Goal: Task Accomplishment & Management: Manage account settings

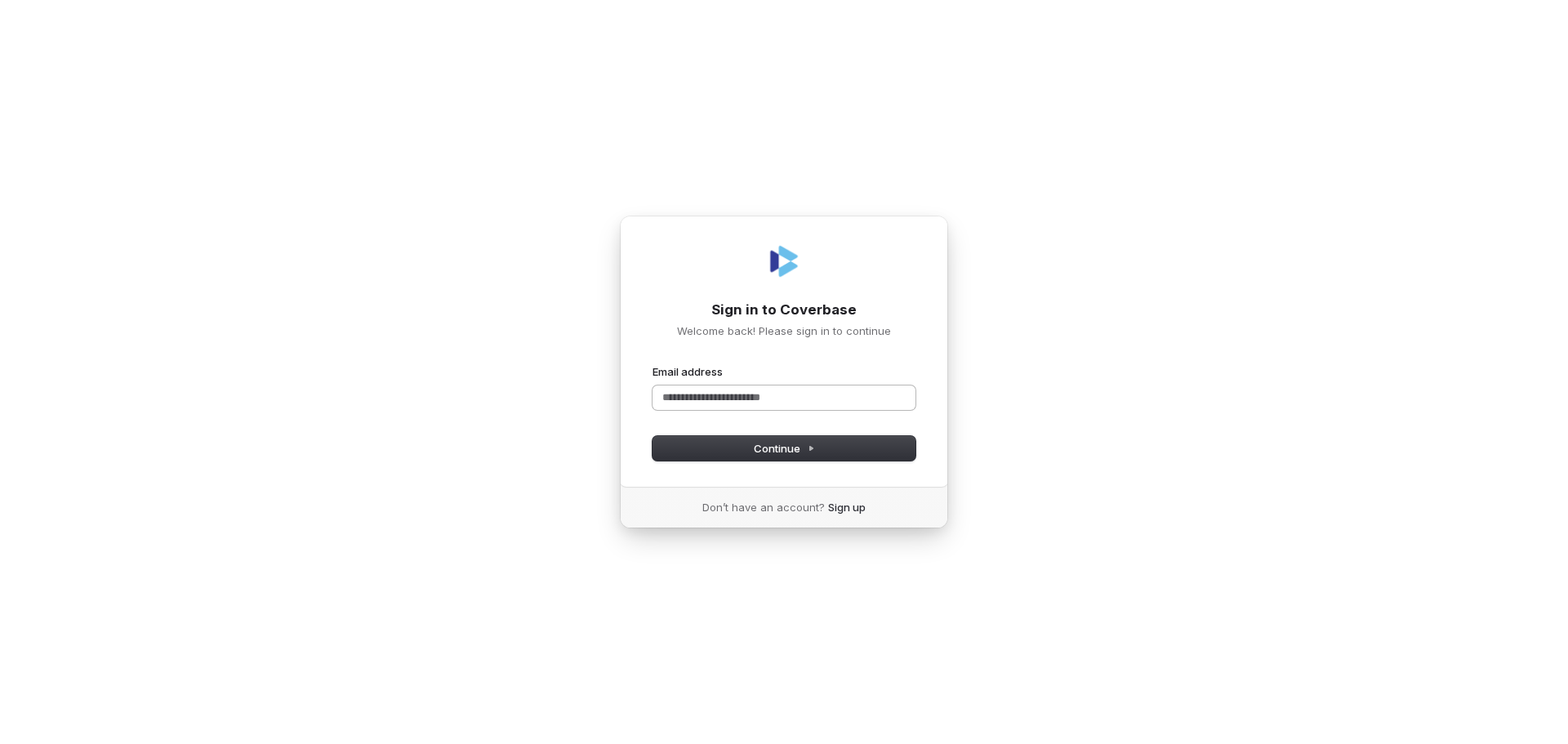
click at [765, 401] on input "Email address" at bounding box center [784, 397] width 263 height 24
click at [789, 449] on span "Continue" at bounding box center [784, 449] width 62 height 15
type input "**********"
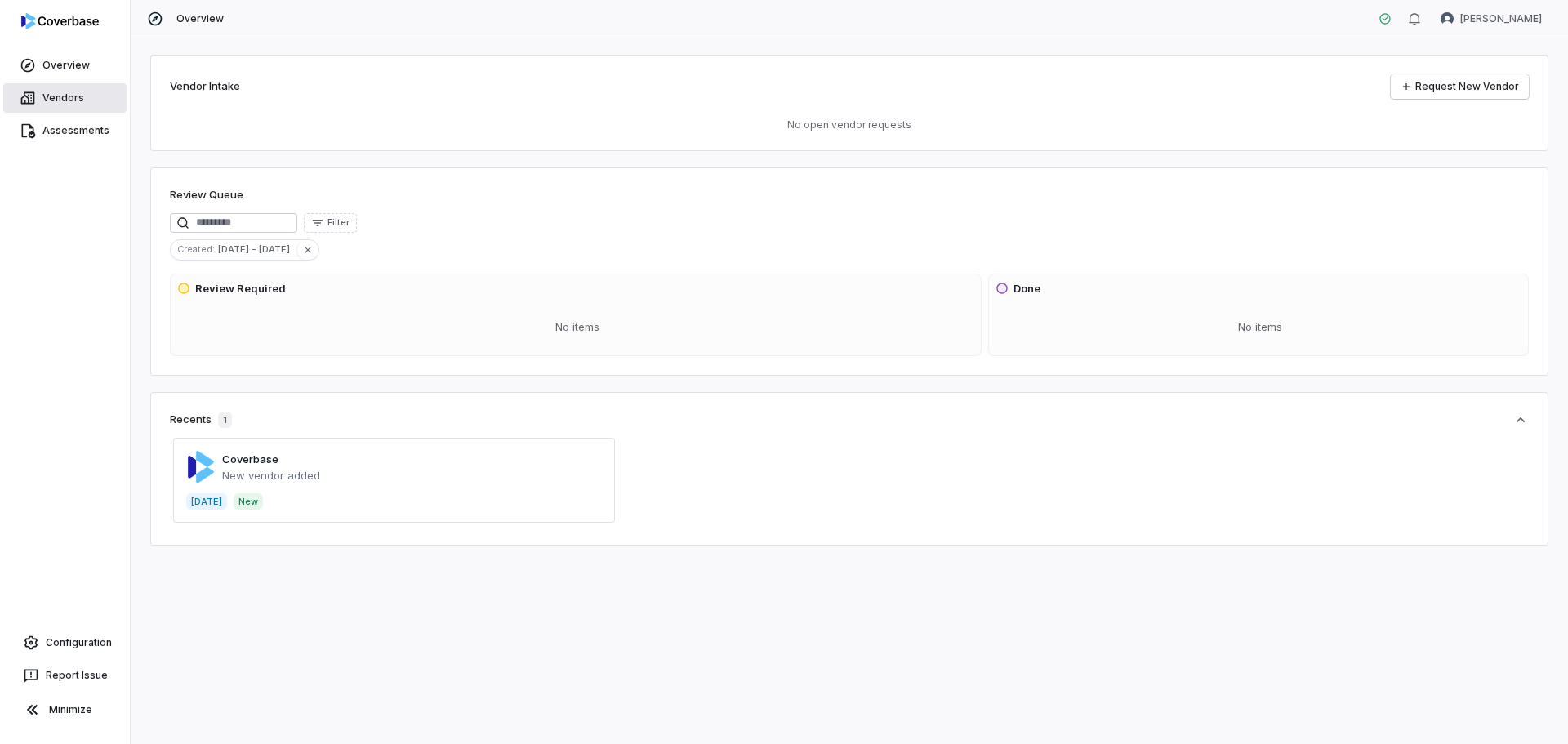
click at [62, 88] on link "Vendors" at bounding box center [65, 97] width 123 height 29
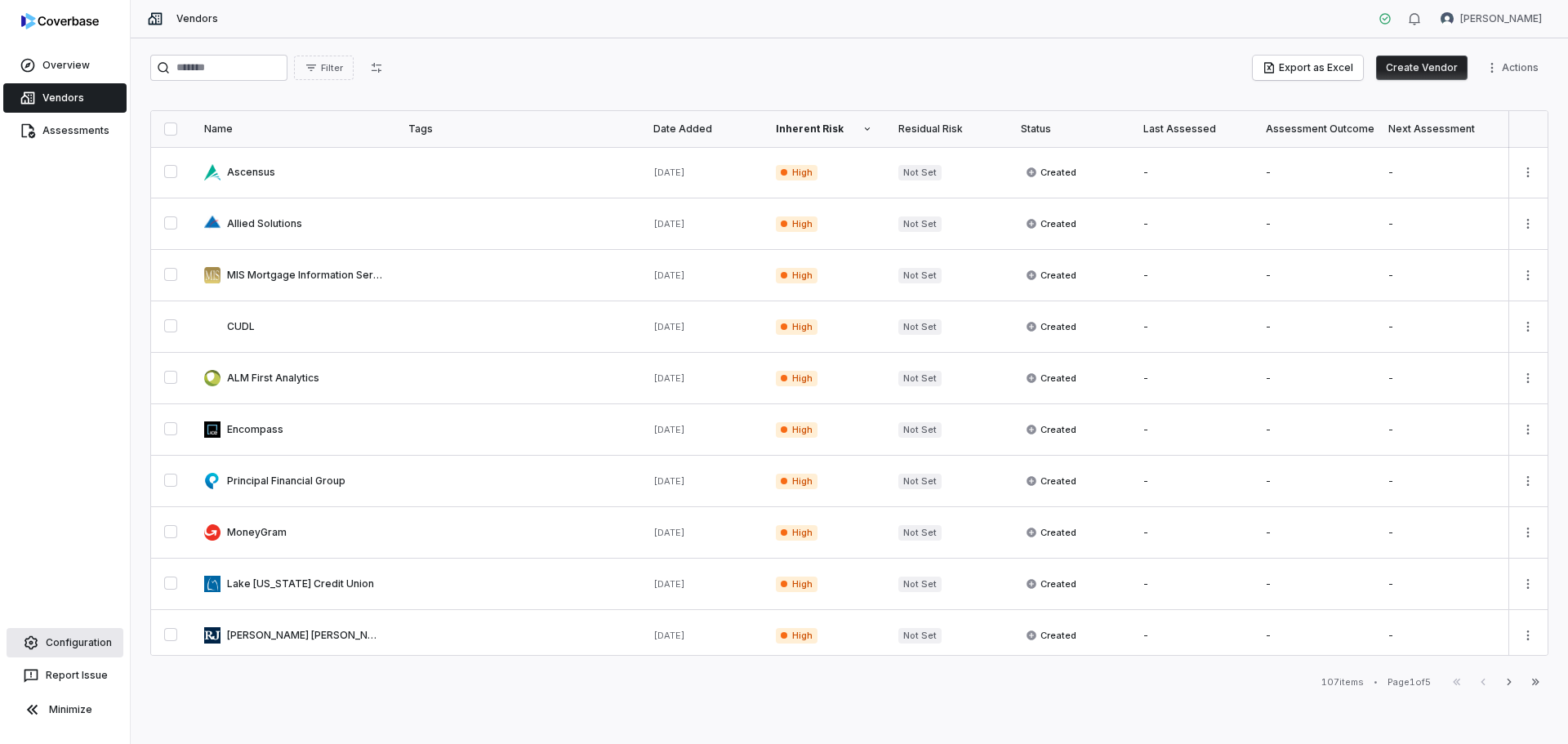
click at [99, 642] on link "Configuration" at bounding box center [65, 642] width 117 height 29
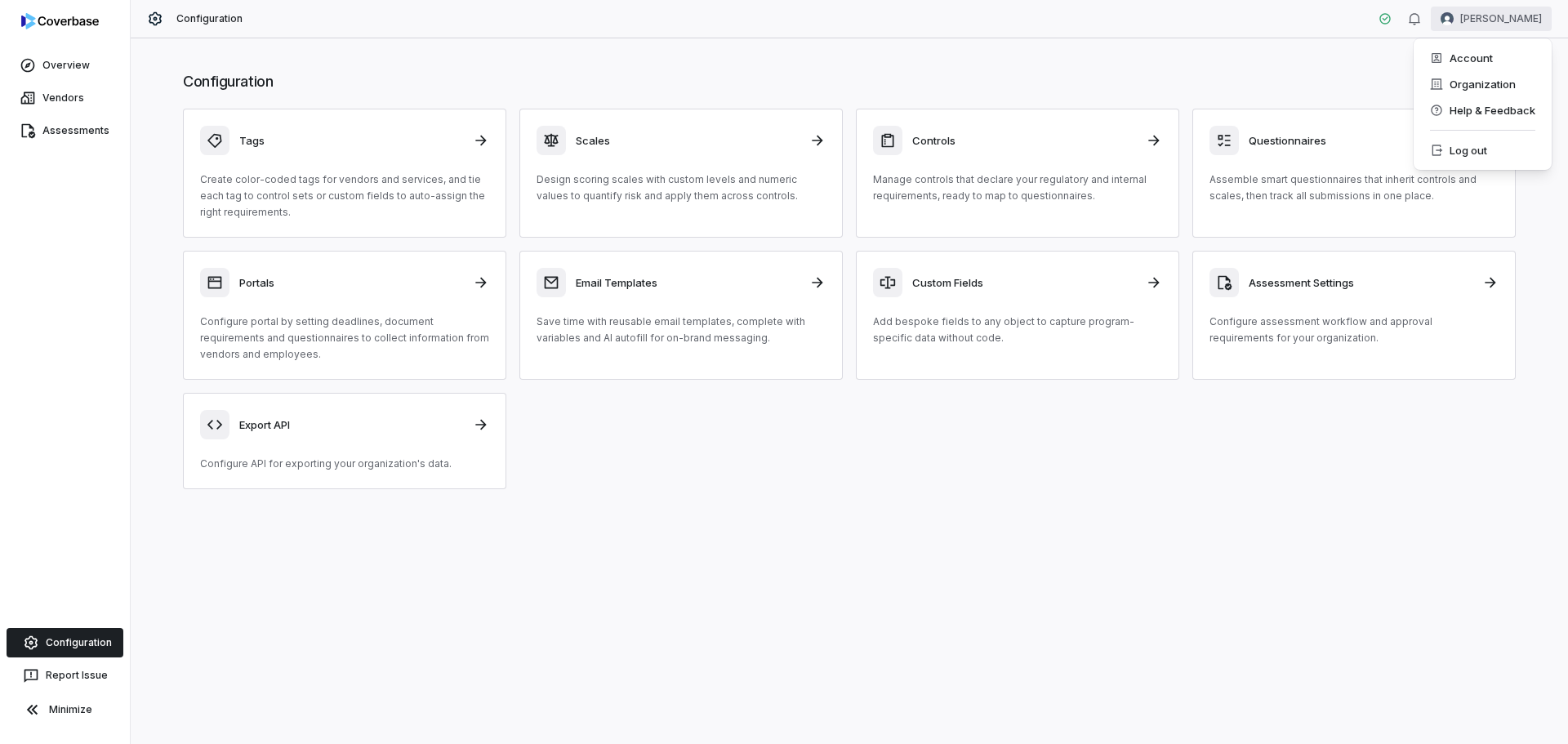
click at [1517, 23] on html "Overview Vendors Assessments Configuration Report Issue Minimize Configuration …" at bounding box center [784, 372] width 1568 height 744
click at [1506, 82] on div "Organization" at bounding box center [1483, 83] width 125 height 26
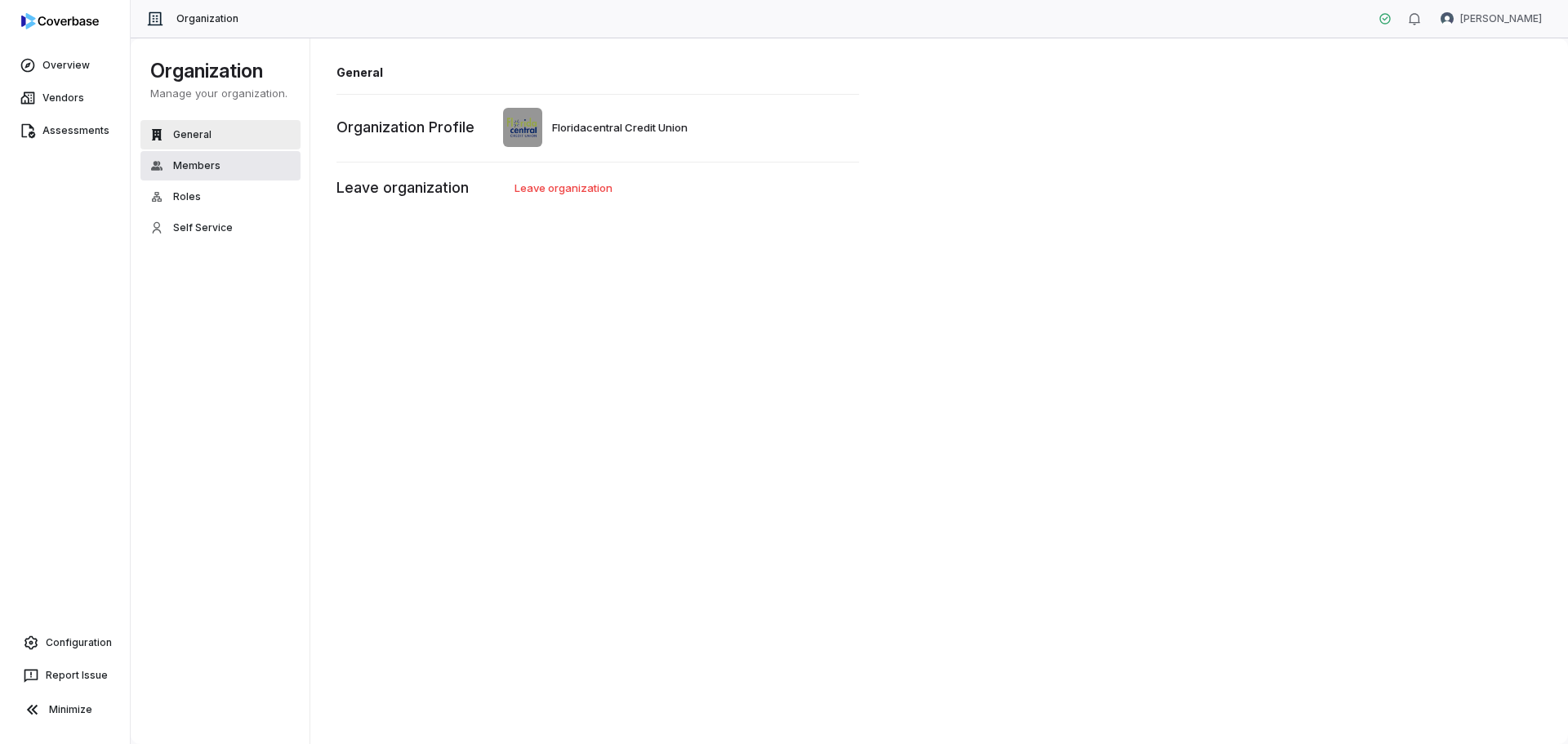
click at [198, 166] on span "Members" at bounding box center [197, 166] width 47 height 13
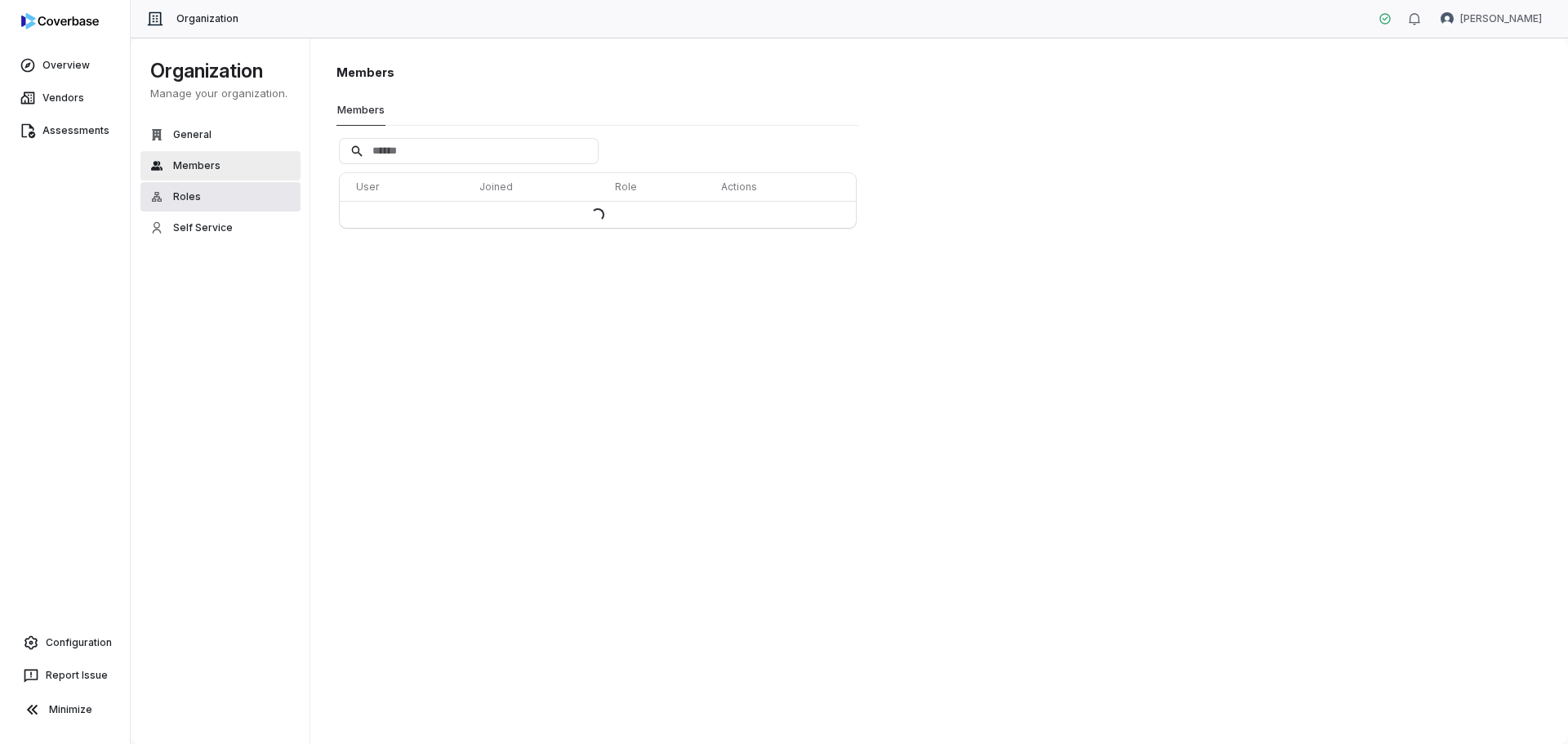
click at [197, 196] on span "Roles" at bounding box center [187, 197] width 27 height 13
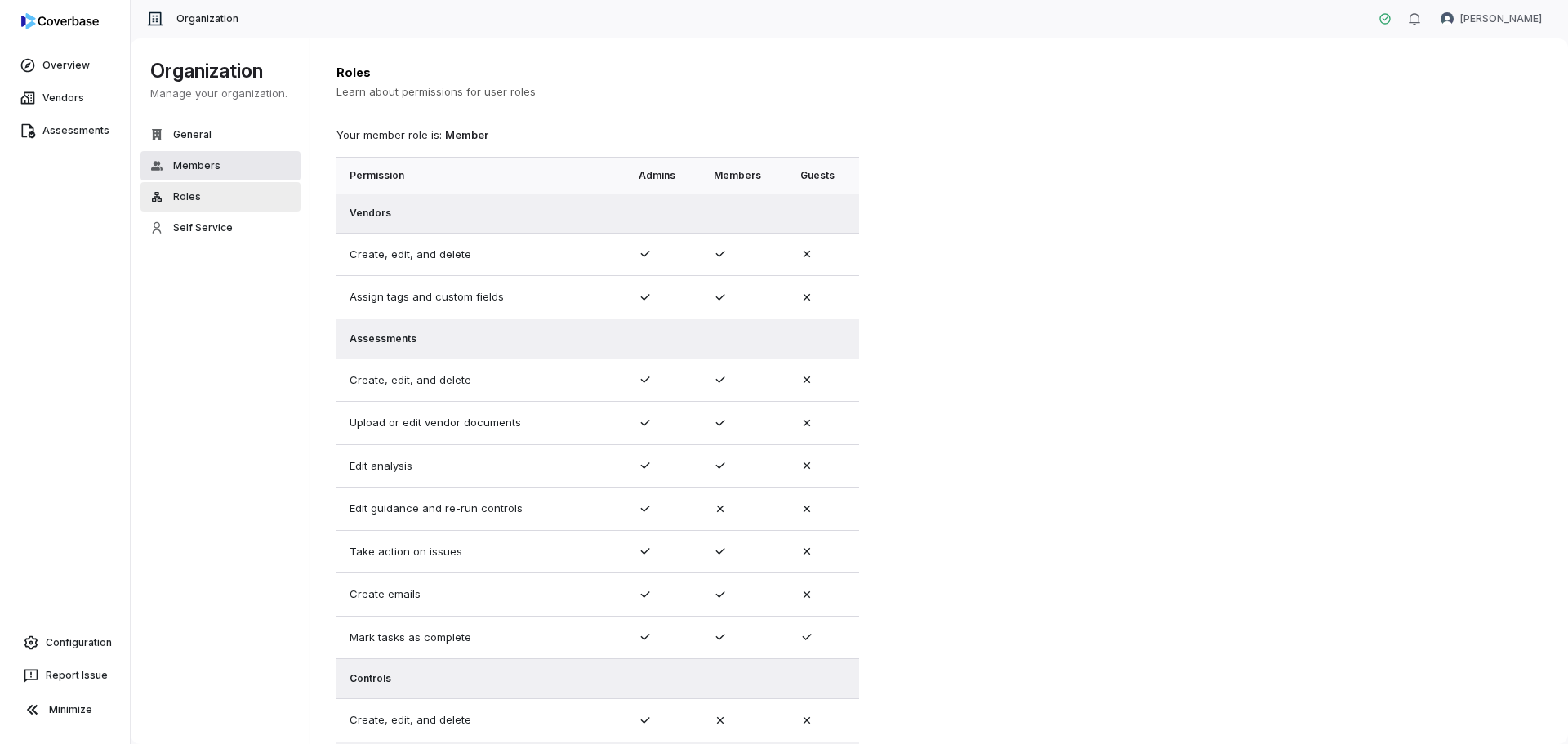
click at [193, 174] on button "Members" at bounding box center [221, 165] width 160 height 29
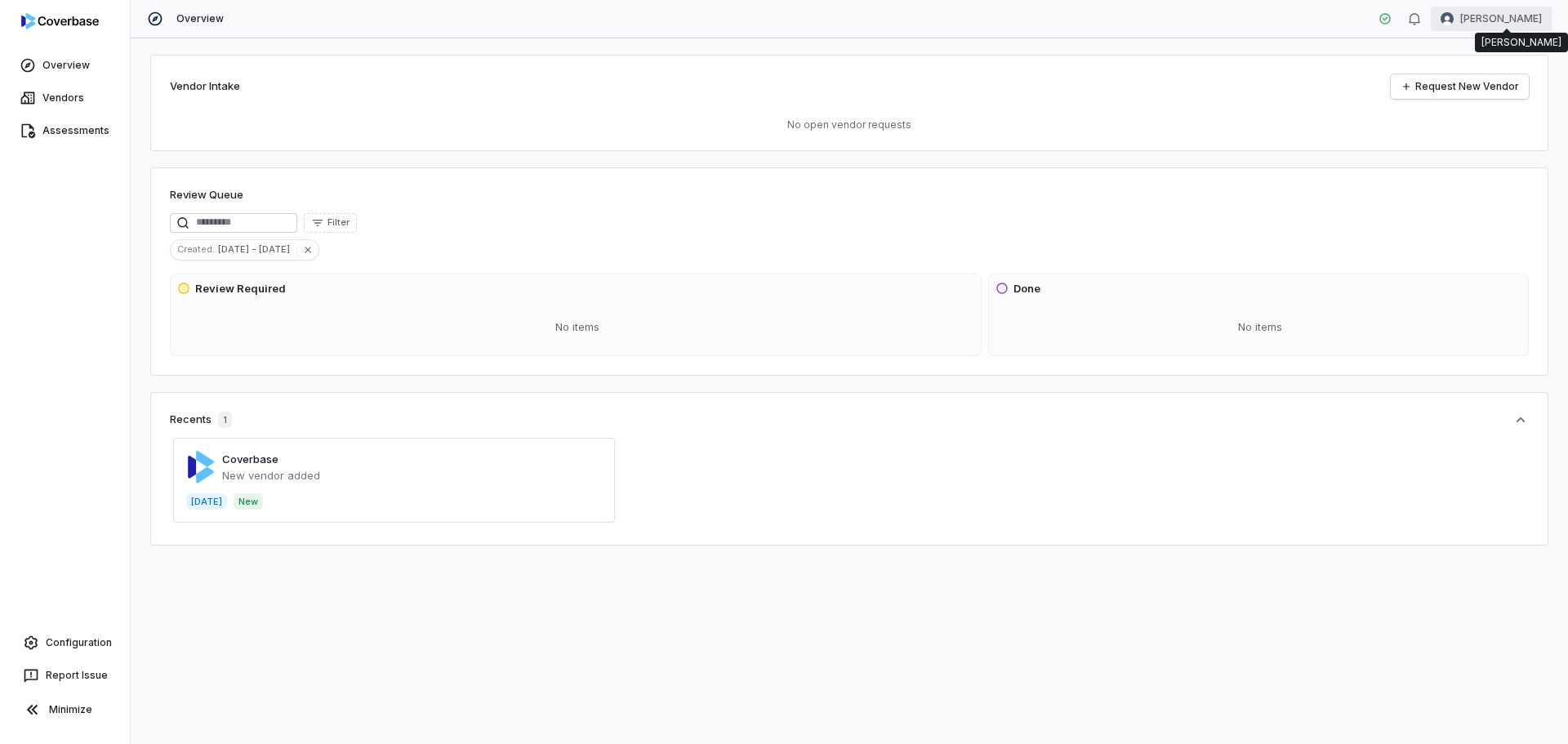
click at [1528, 22] on html "Overview Vendors Assessments Configuration Report Issue Minimize Overview Brad …" at bounding box center [784, 372] width 1568 height 744
click at [1496, 87] on div "Organization" at bounding box center [1483, 83] width 125 height 26
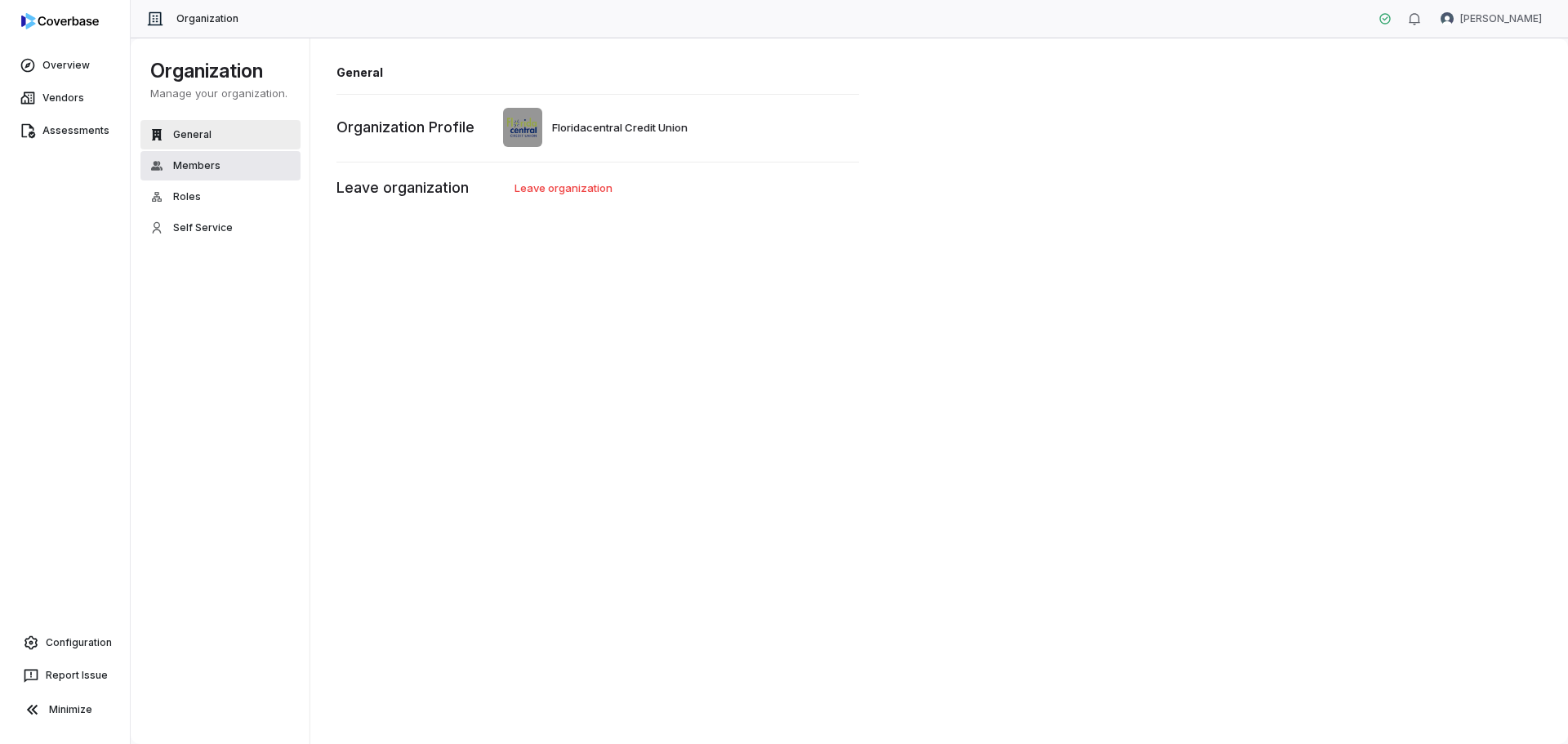
click at [175, 171] on span "Members" at bounding box center [197, 166] width 47 height 13
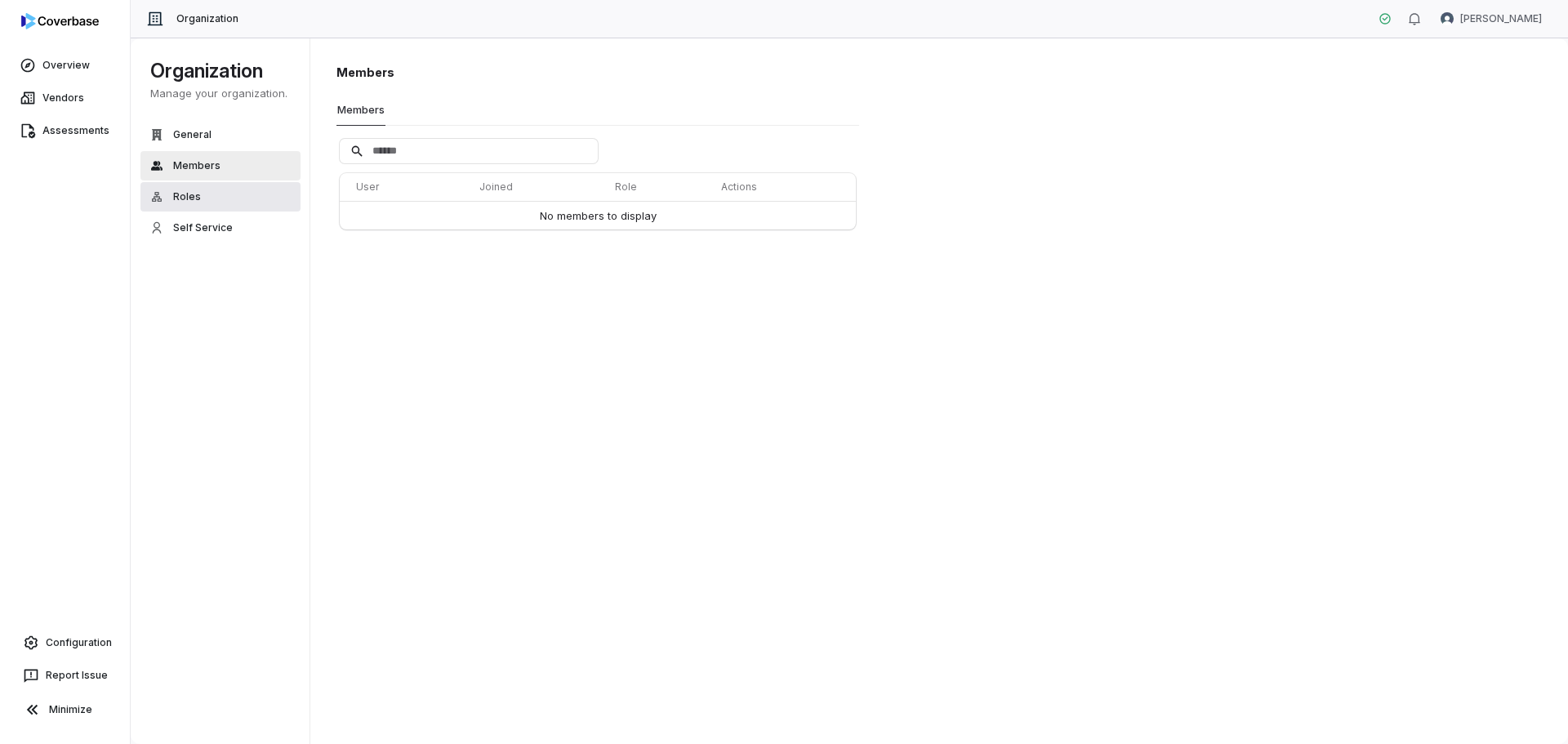
click at [191, 201] on span "Roles" at bounding box center [187, 197] width 27 height 13
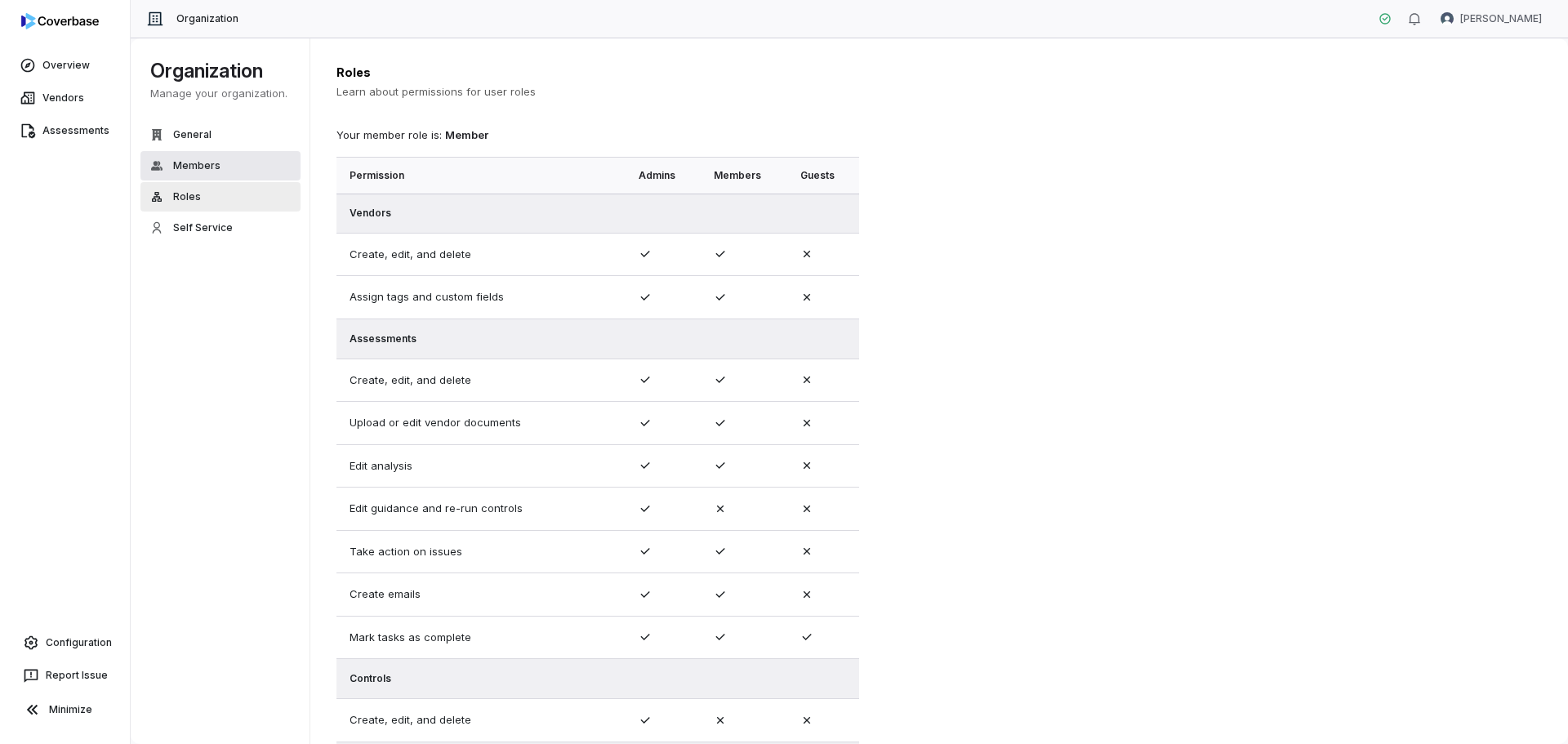
click at [199, 166] on span "Members" at bounding box center [197, 166] width 47 height 13
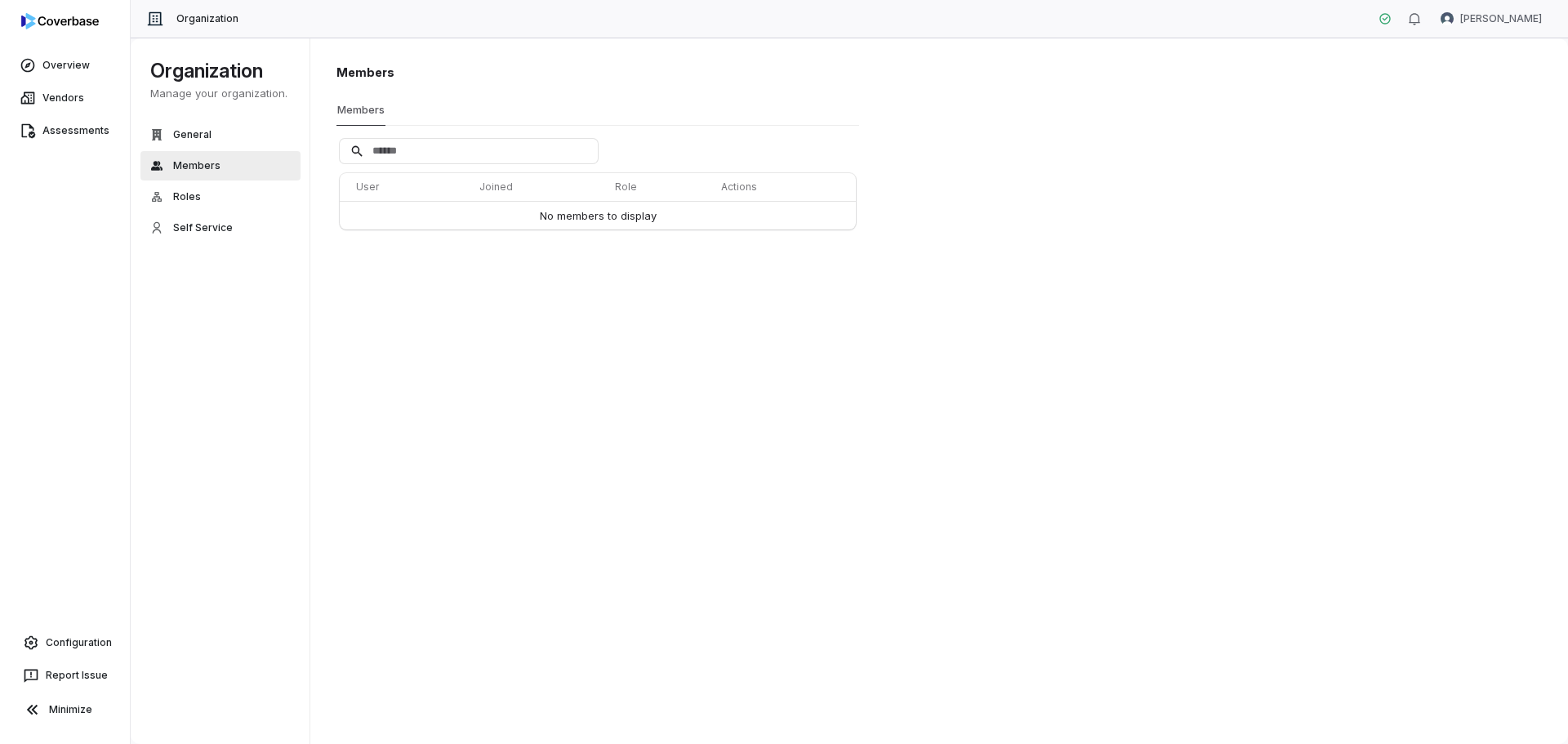
click at [368, 107] on button "Members" at bounding box center [361, 110] width 49 height 32
click at [171, 197] on button "Roles" at bounding box center [221, 196] width 160 height 29
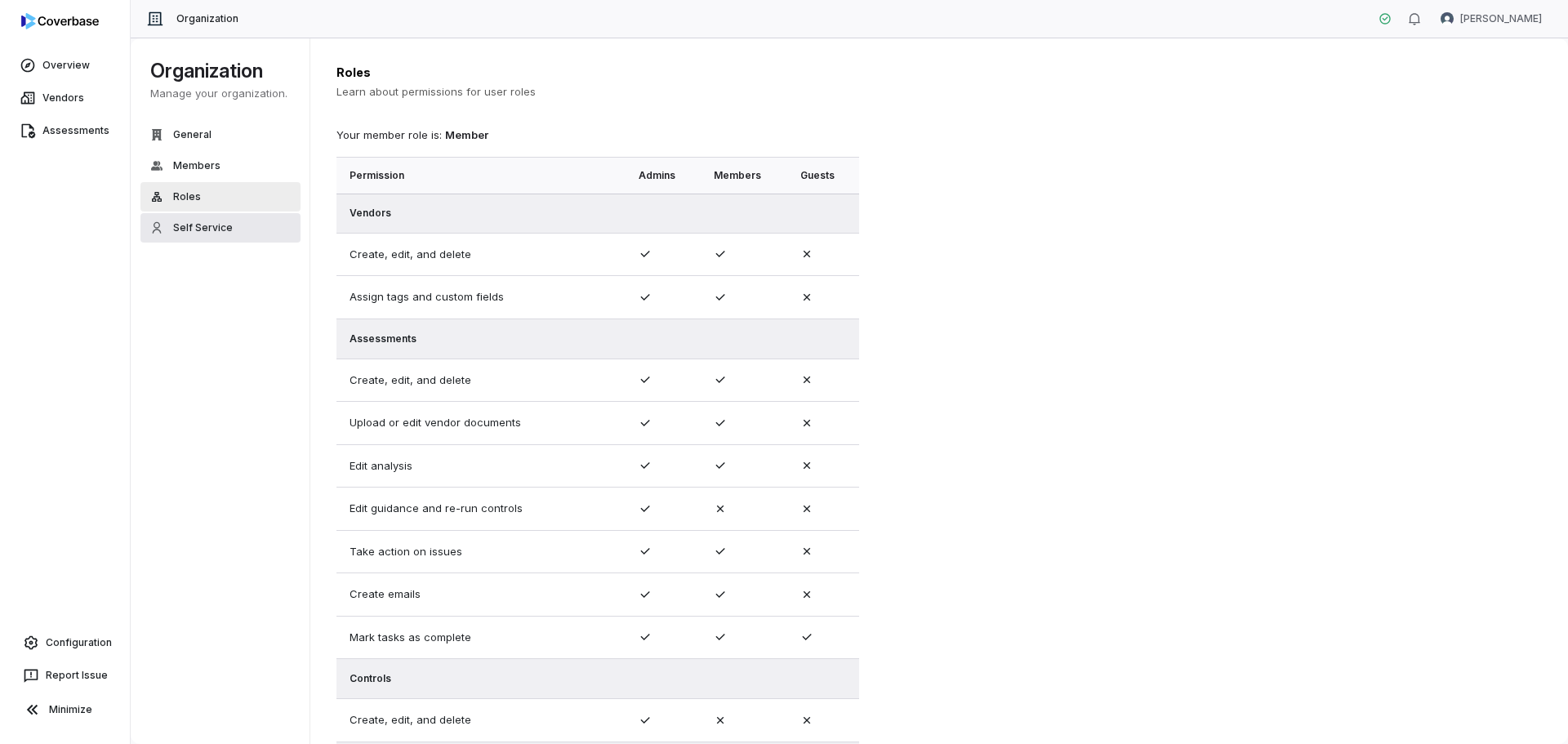
click at [202, 226] on span "Self Service" at bounding box center [203, 228] width 60 height 13
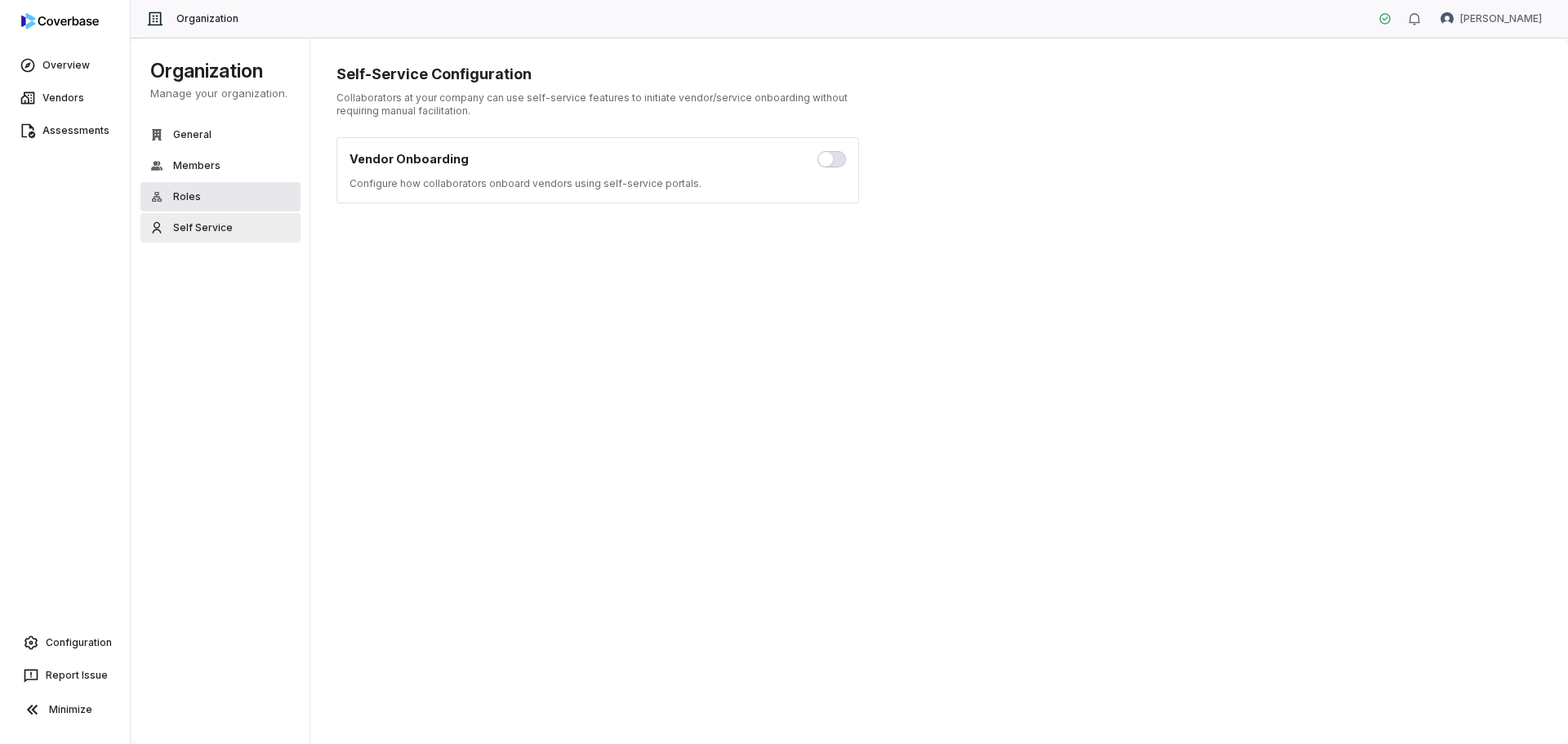
click at [194, 189] on button "Roles" at bounding box center [221, 196] width 160 height 29
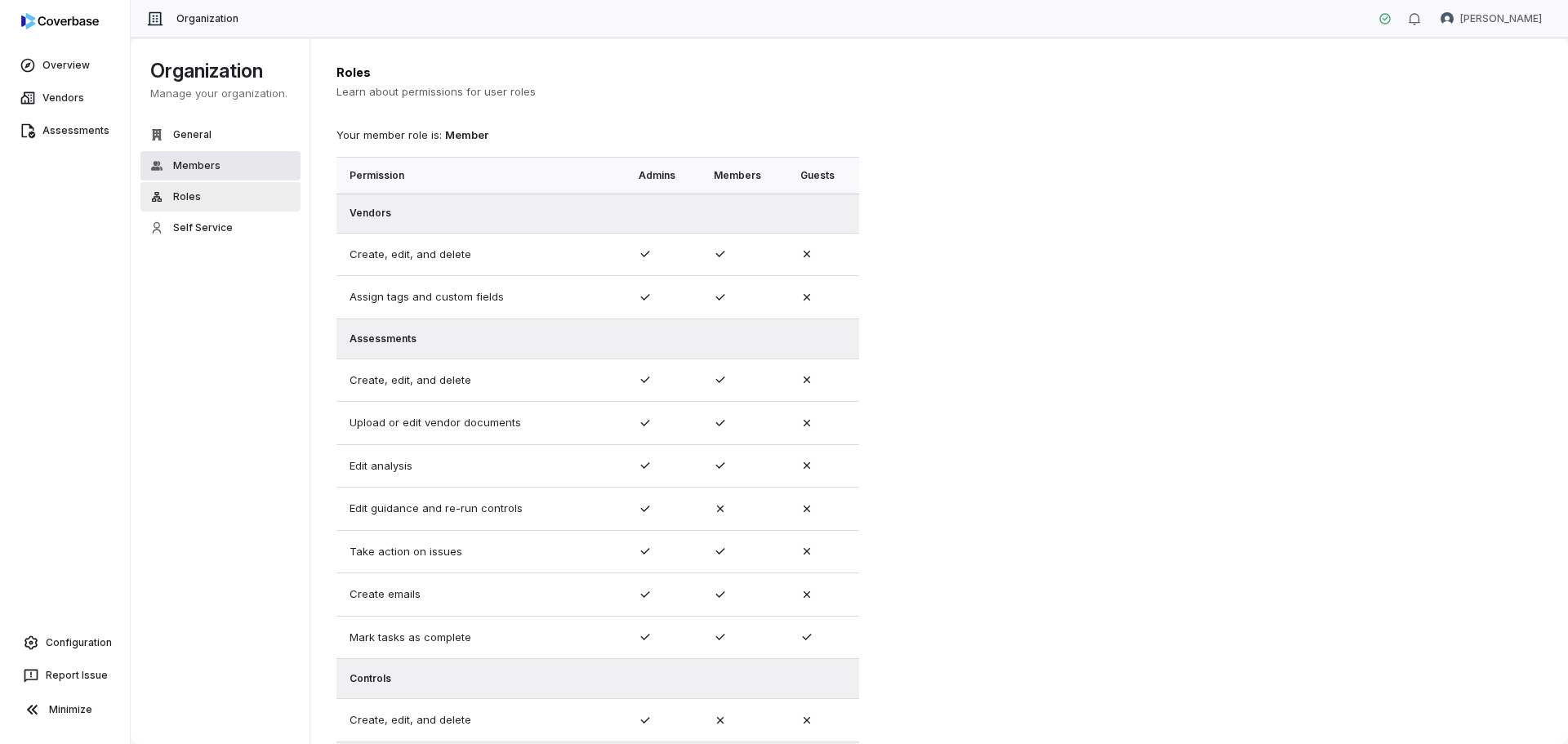
click at [202, 171] on span "Members" at bounding box center [197, 166] width 47 height 13
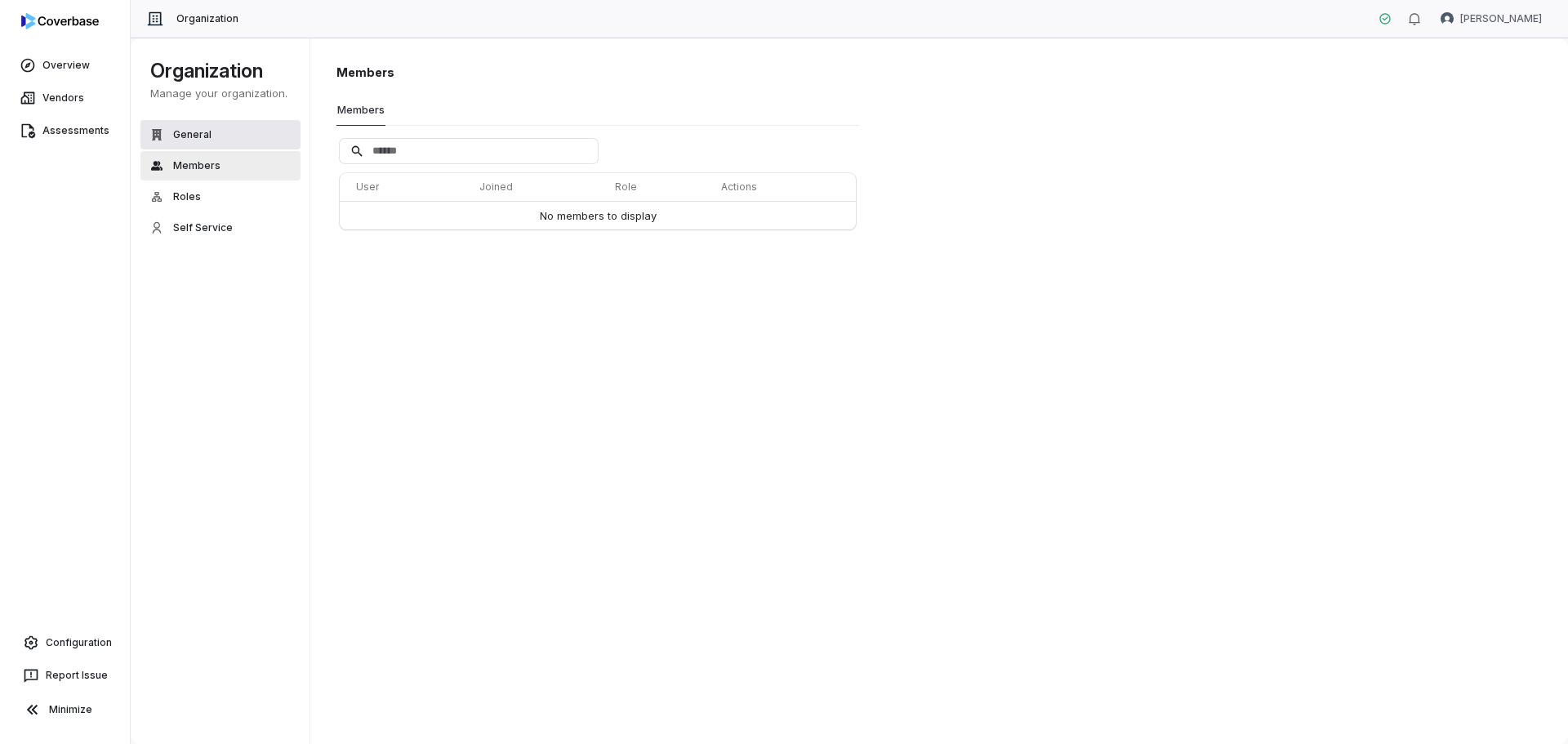
click at [188, 133] on span "General" at bounding box center [192, 135] width 38 height 13
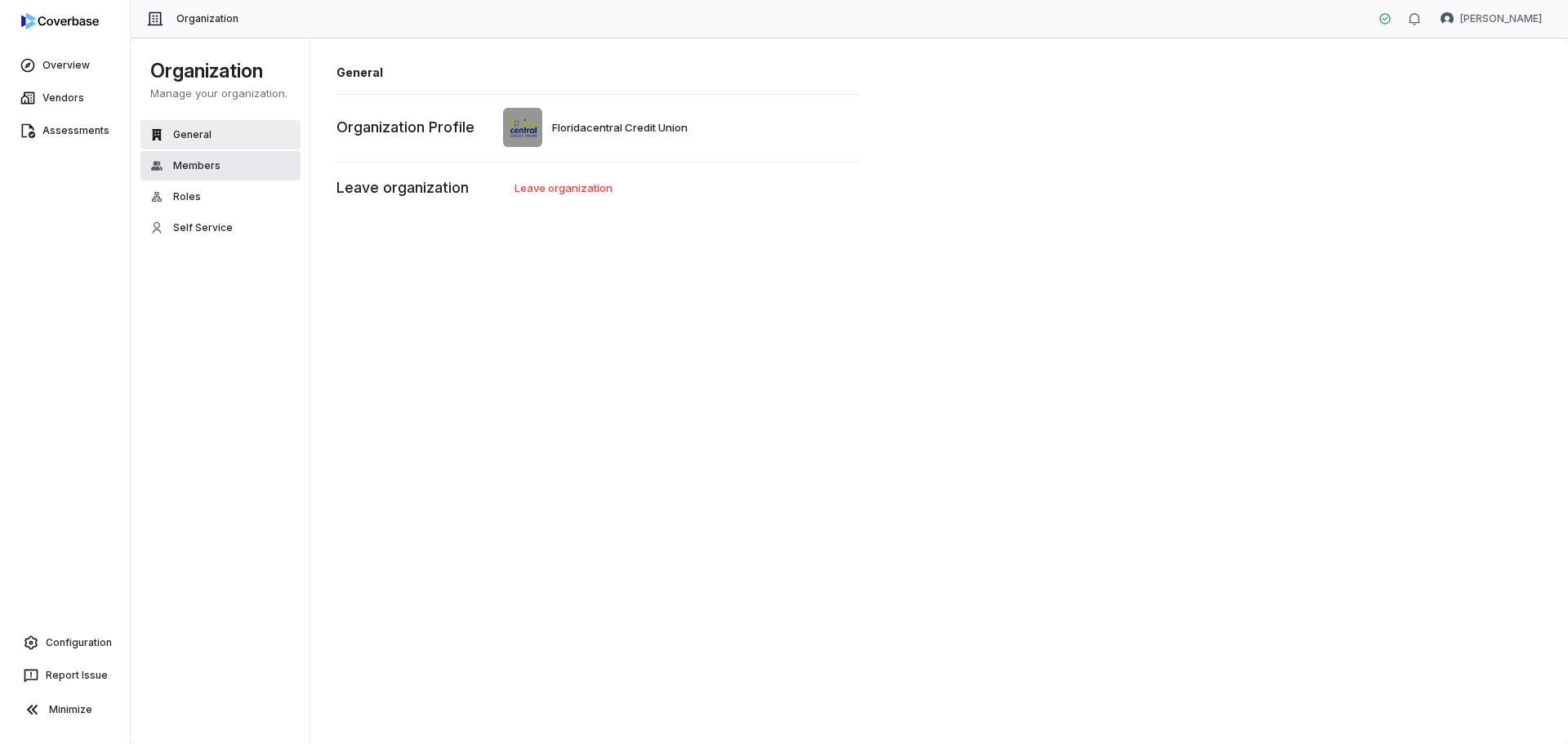
click at [191, 164] on span "Members" at bounding box center [197, 166] width 47 height 13
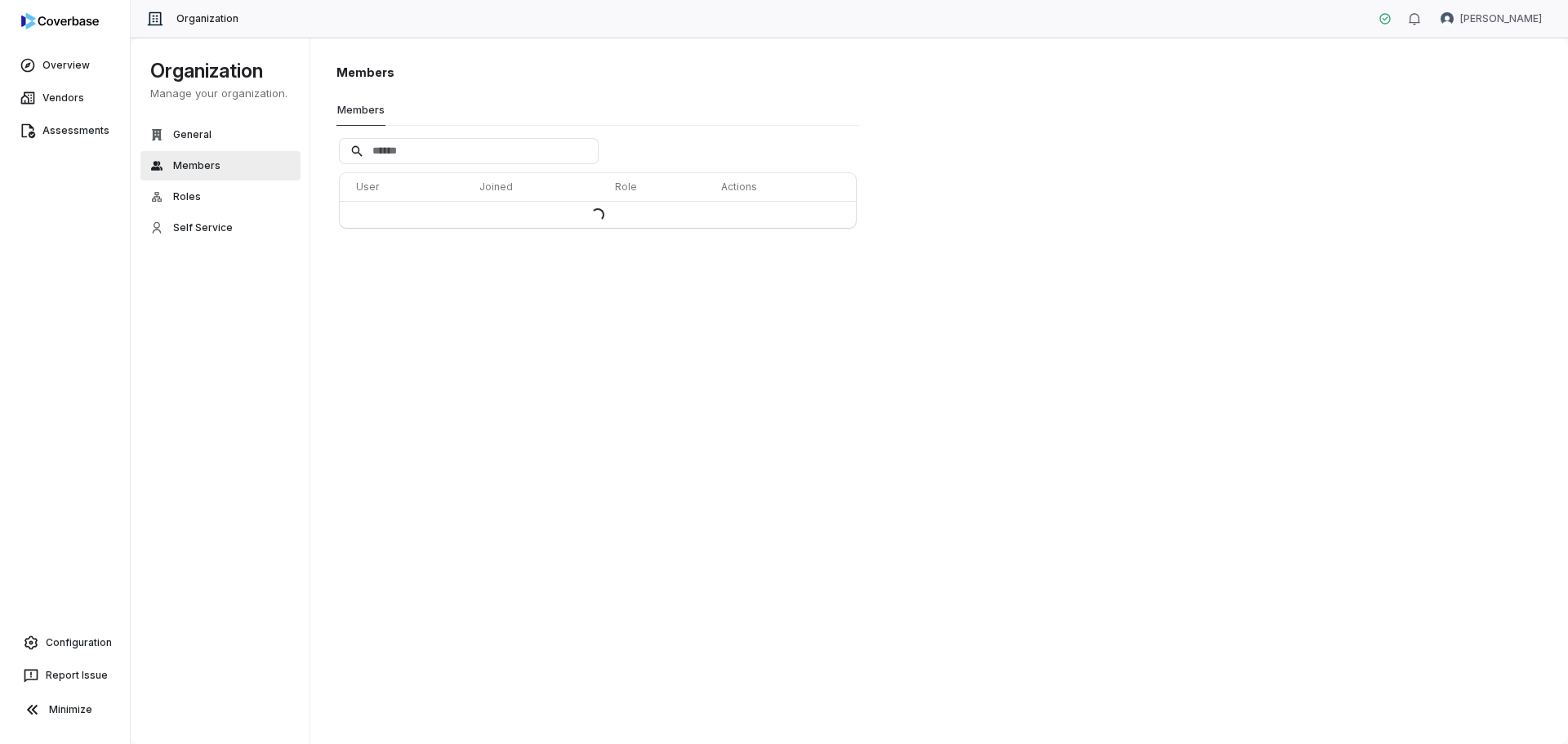
click at [1391, 19] on icon at bounding box center [1386, 19] width 13 height 13
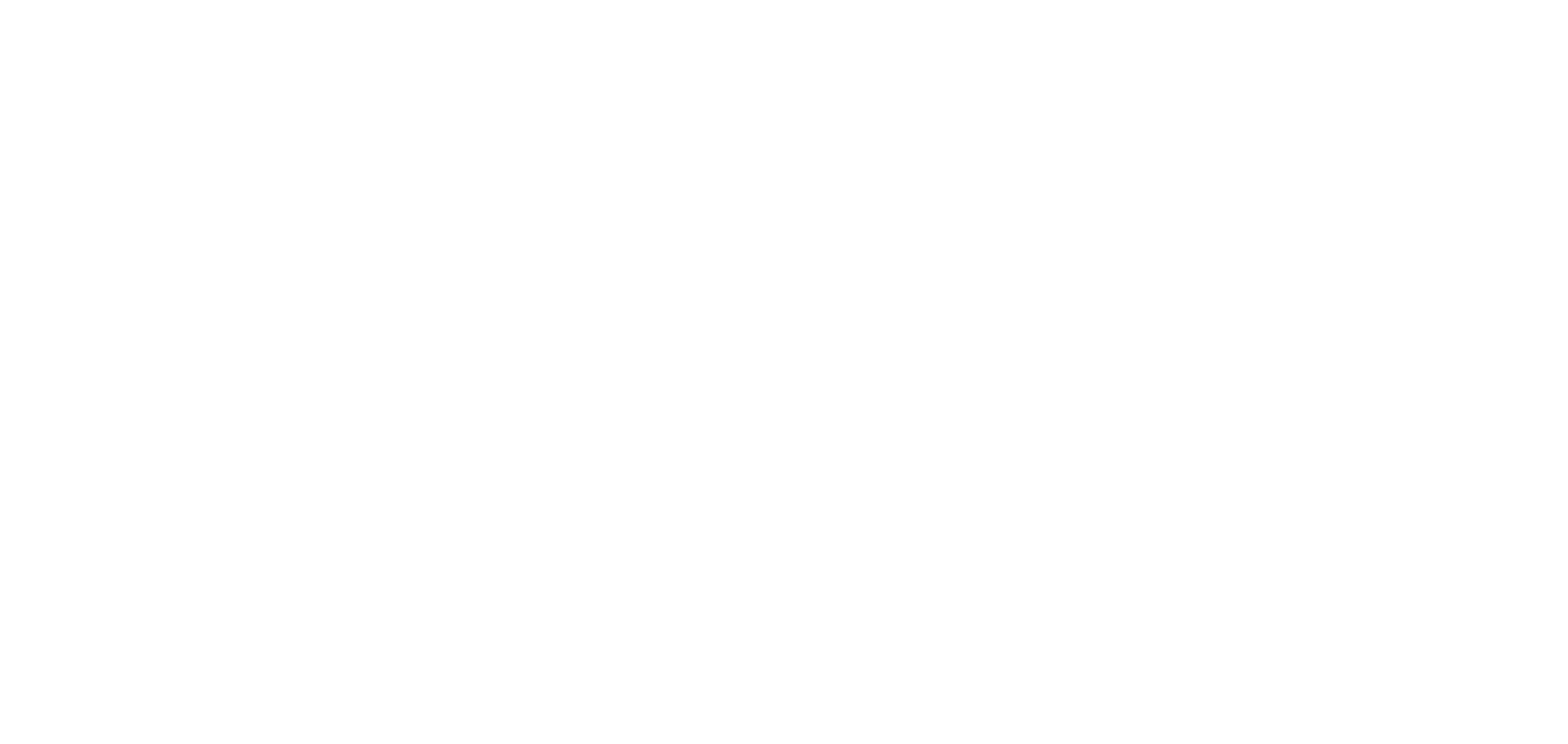
click at [644, 0] on html at bounding box center [784, 0] width 1568 height 0
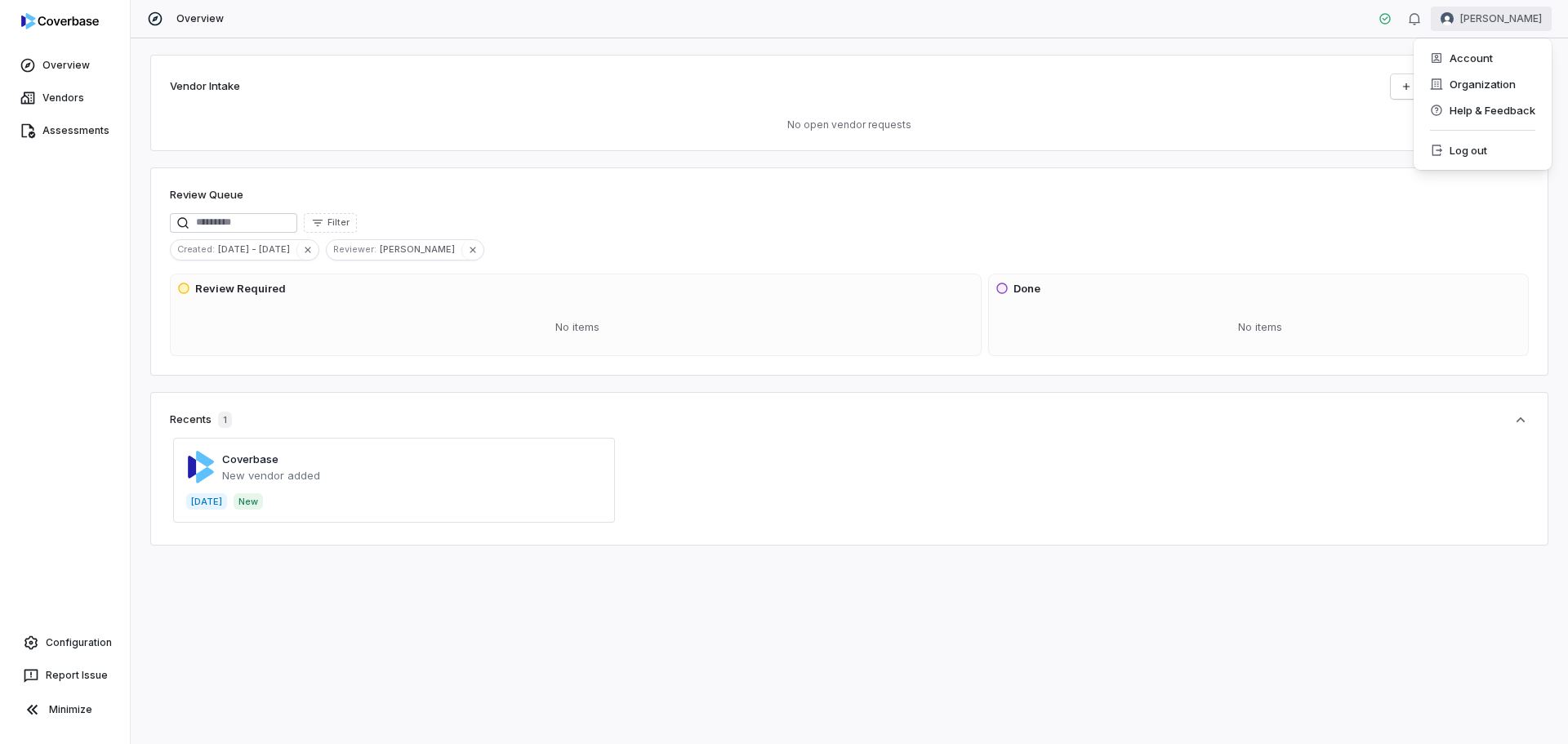
click at [1502, 22] on html "Overview Vendors Assessments Configuration Report Issue Minimize Overview [PERS…" at bounding box center [784, 372] width 1568 height 744
click at [1496, 82] on div "Organization" at bounding box center [1483, 83] width 125 height 26
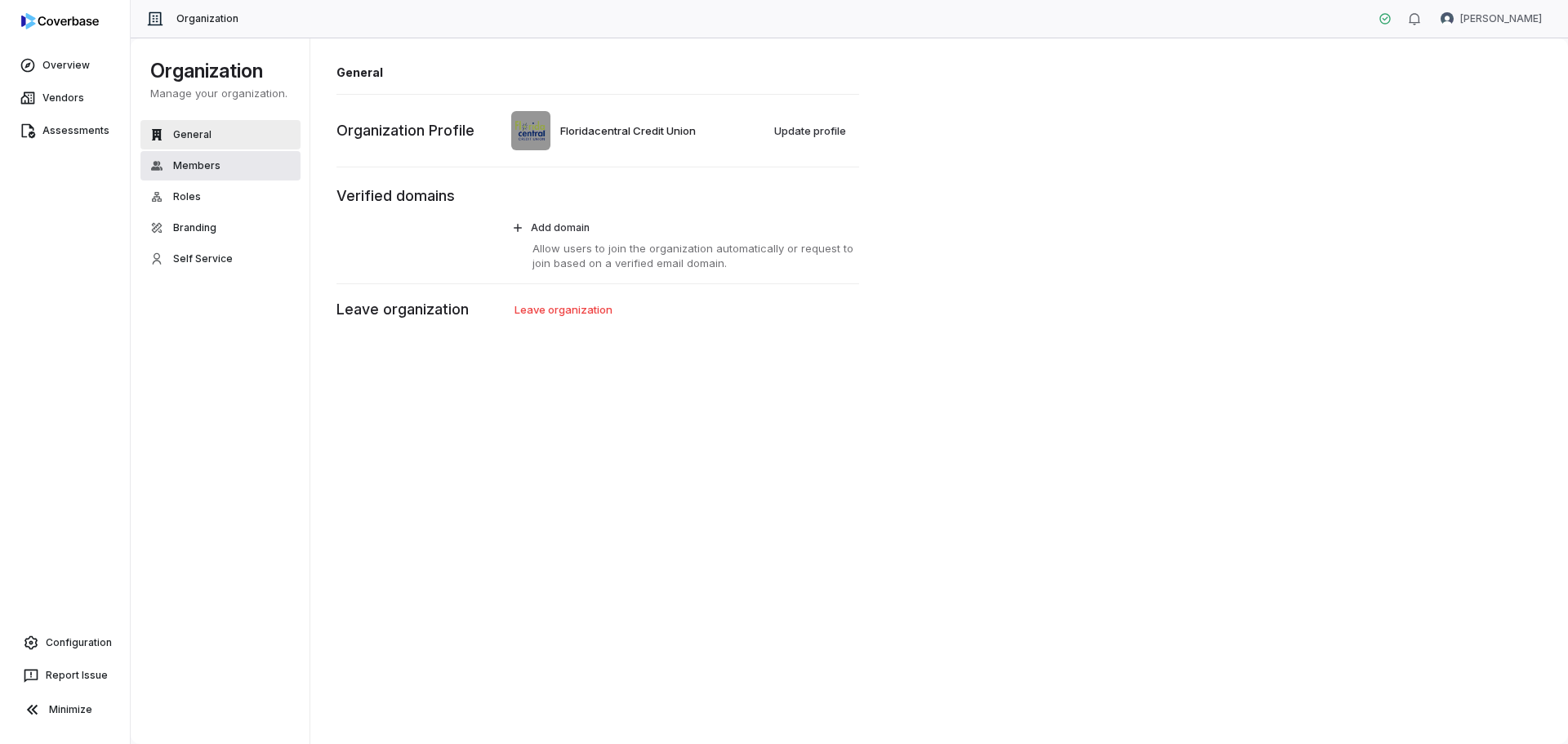
click at [194, 164] on span "Members" at bounding box center [197, 166] width 47 height 13
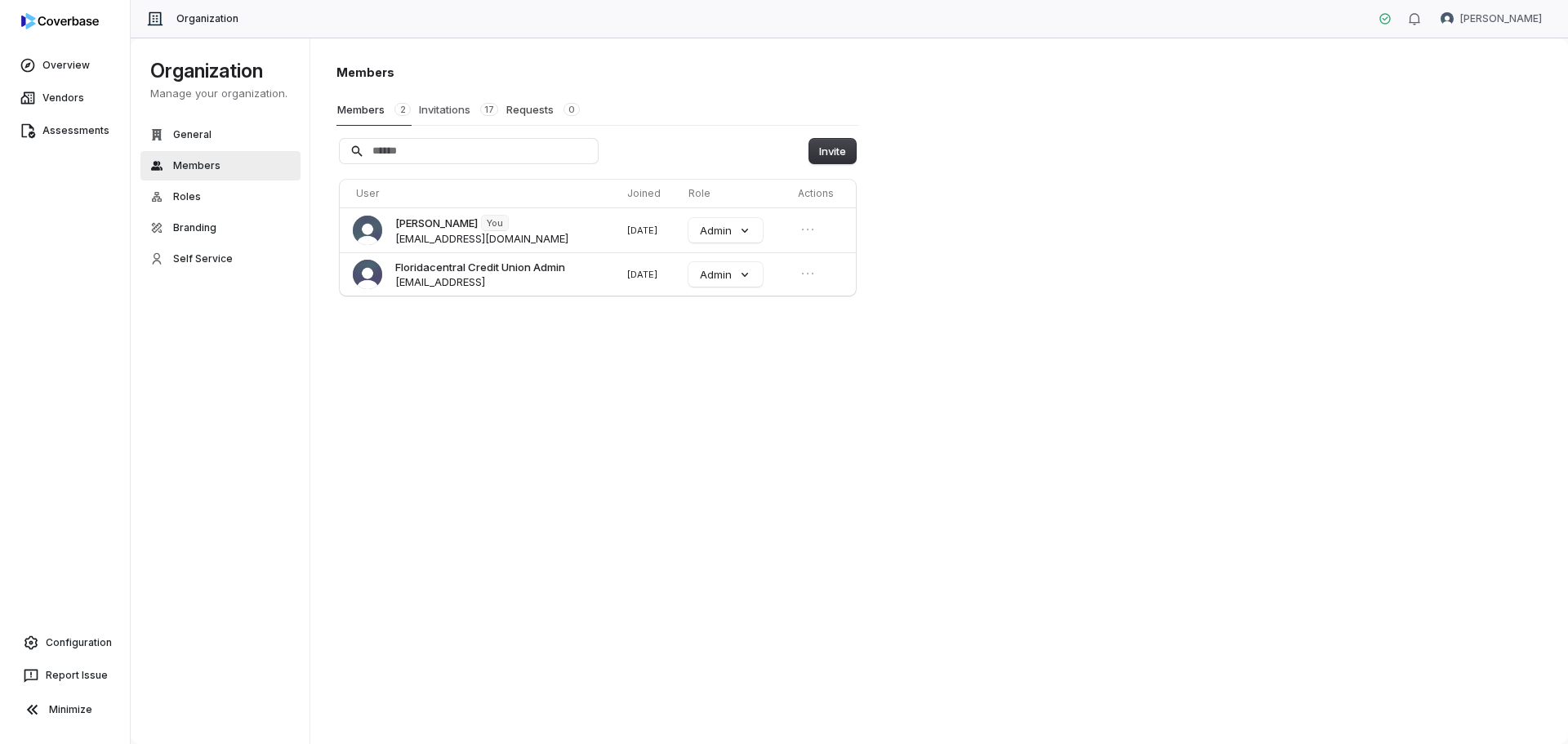
click at [437, 106] on button "Invitations 17" at bounding box center [458, 109] width 81 height 31
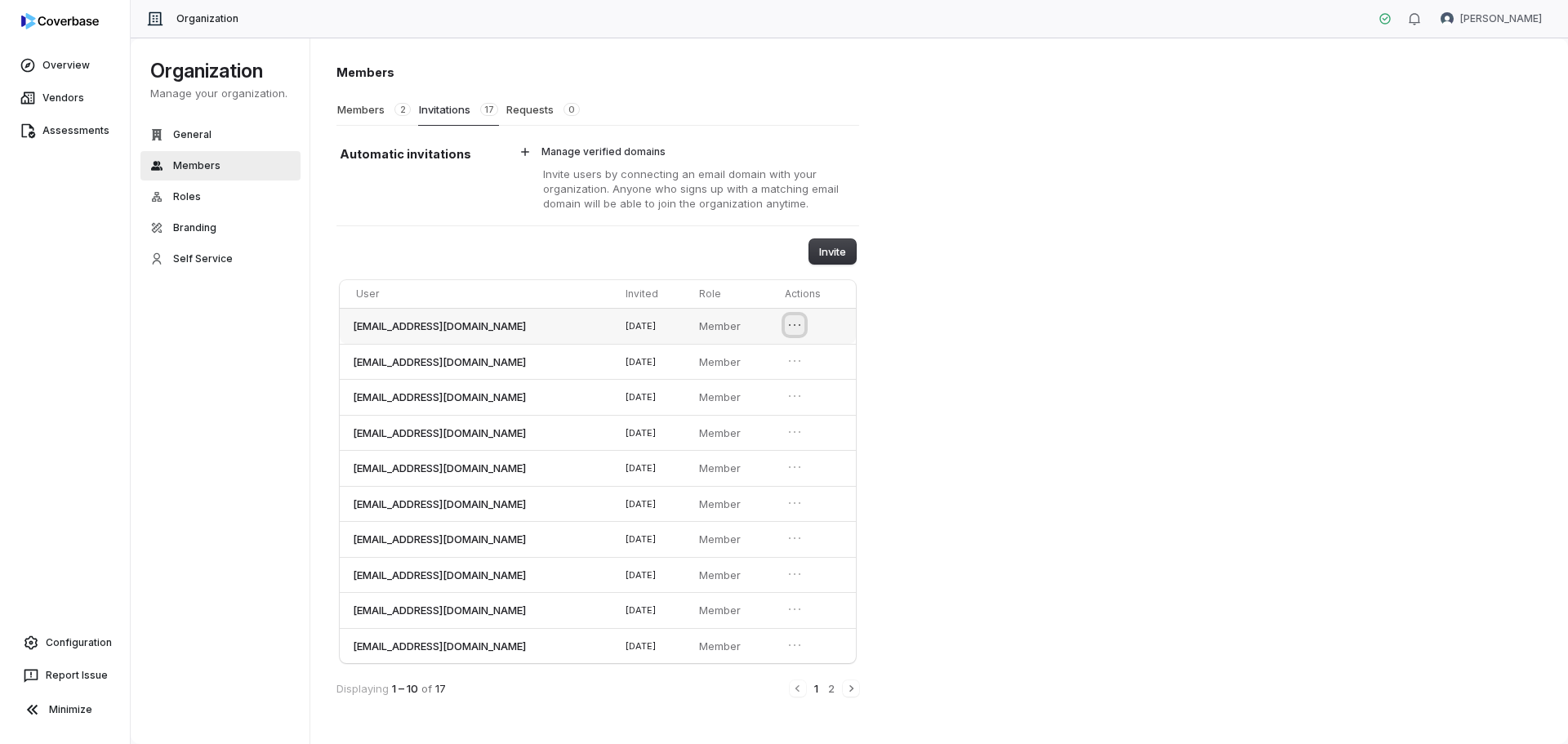
click at [803, 329] on icon "Open menu" at bounding box center [795, 325] width 17 height 17
click at [803, 329] on icon "Close menu" at bounding box center [795, 325] width 17 height 17
